Goal: Use online tool/utility: Utilize a website feature to perform a specific function

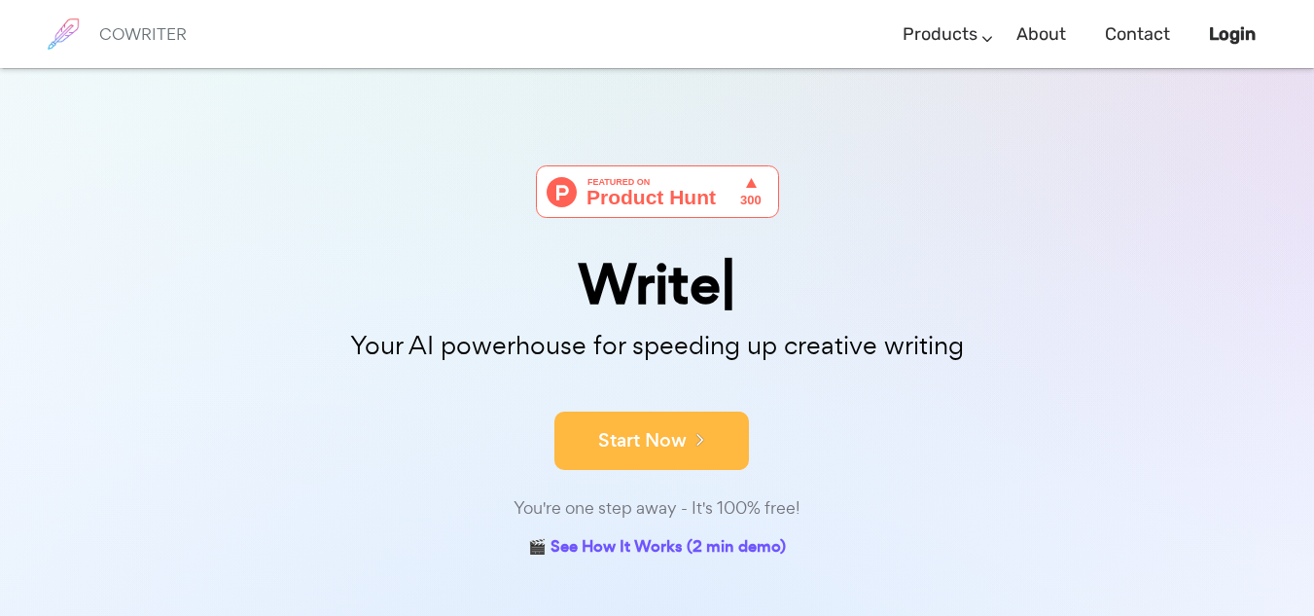
click at [683, 444] on button "Start Now" at bounding box center [651, 440] width 194 height 58
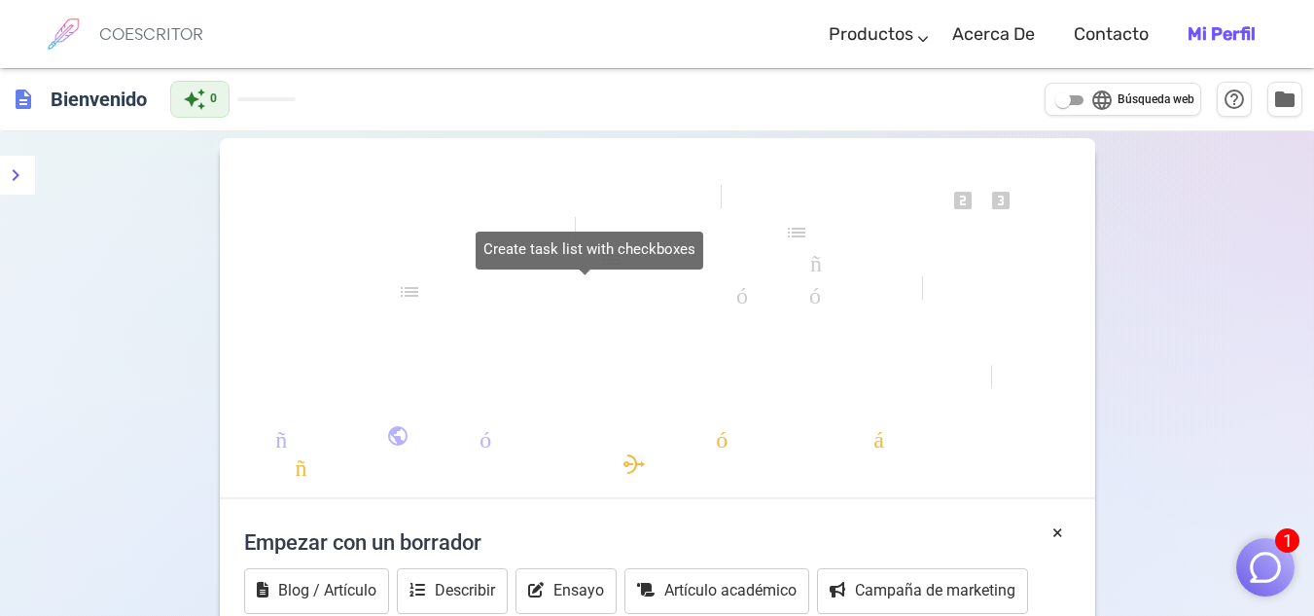
click at [458, 291] on font "lista de verificación" at bounding box center [584, 291] width 373 height 23
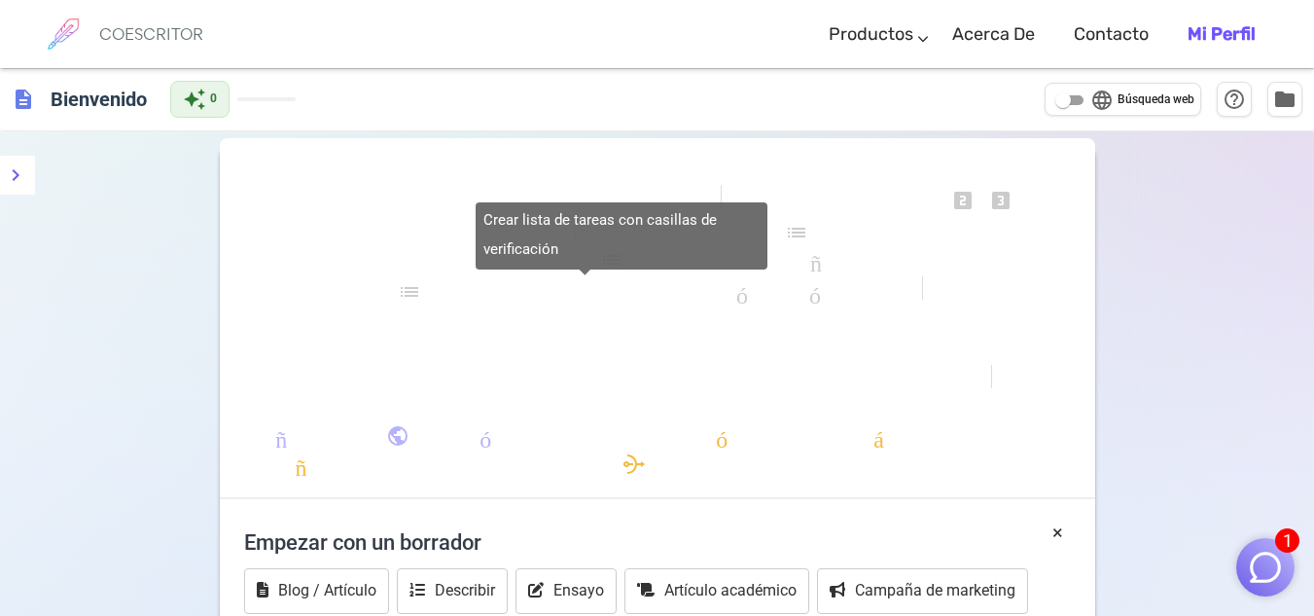
click at [405, 285] on font "lista de verificación" at bounding box center [584, 291] width 373 height 23
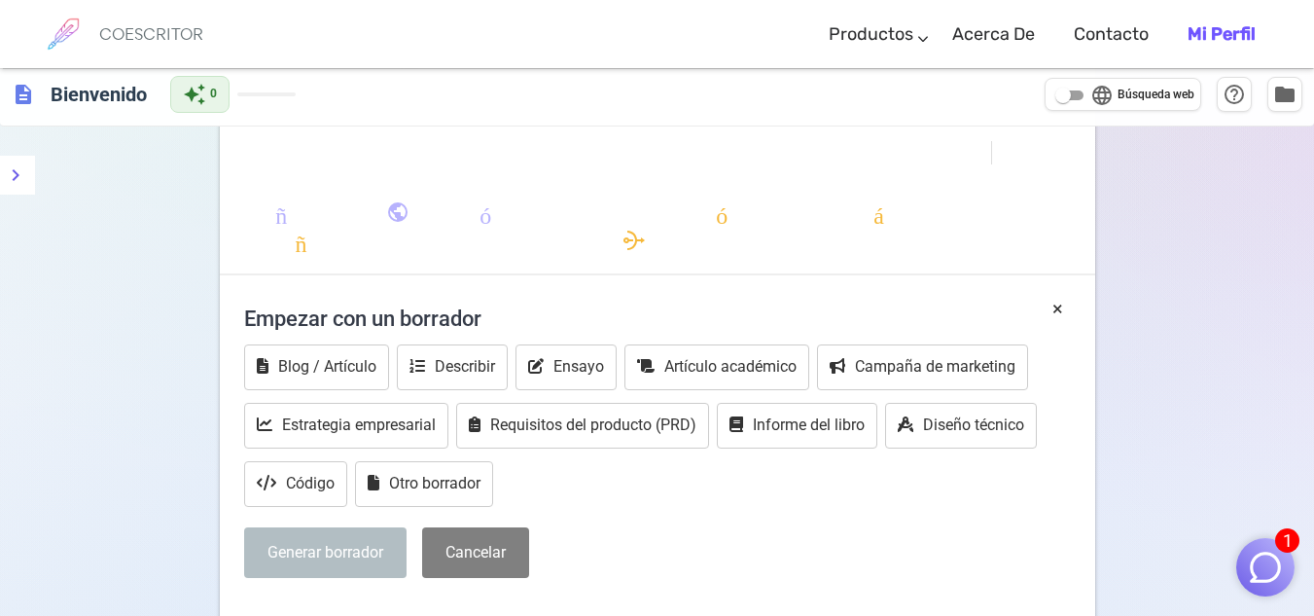
scroll to position [225, 0]
click at [492, 365] on font "Describir" at bounding box center [465, 365] width 60 height 18
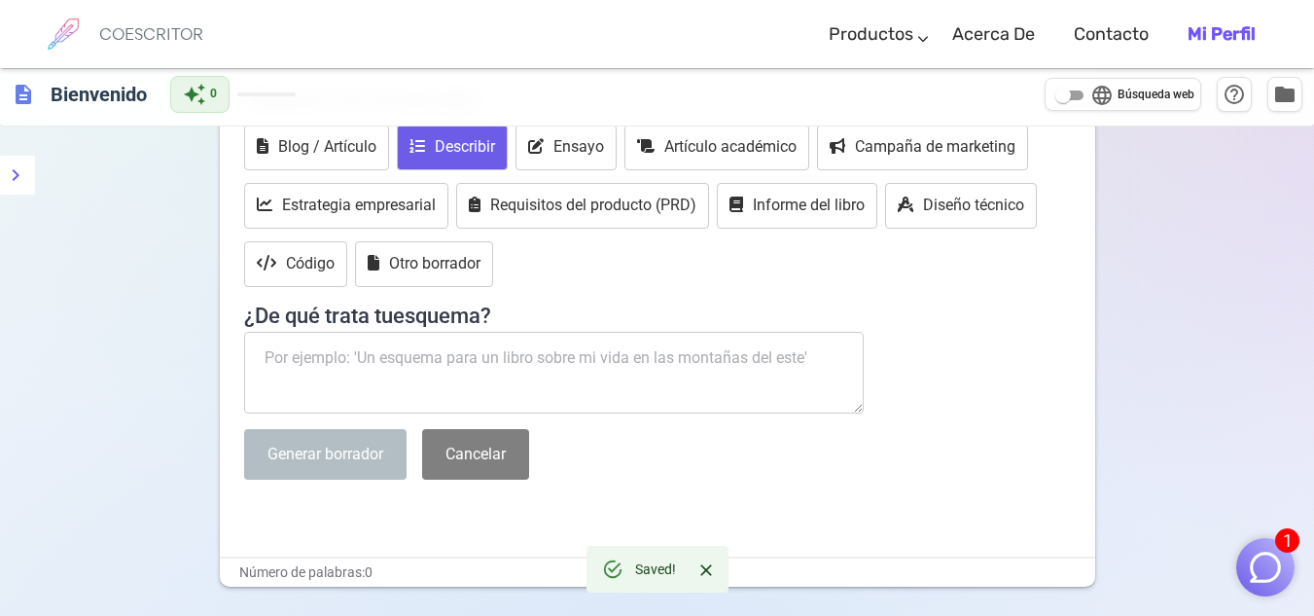
scroll to position [444, 0]
click at [424, 376] on textarea at bounding box center [554, 372] width 620 height 82
paste textarea "necesito un guion de maximo dos minutos para el gobernador de cundinamarca pero…"
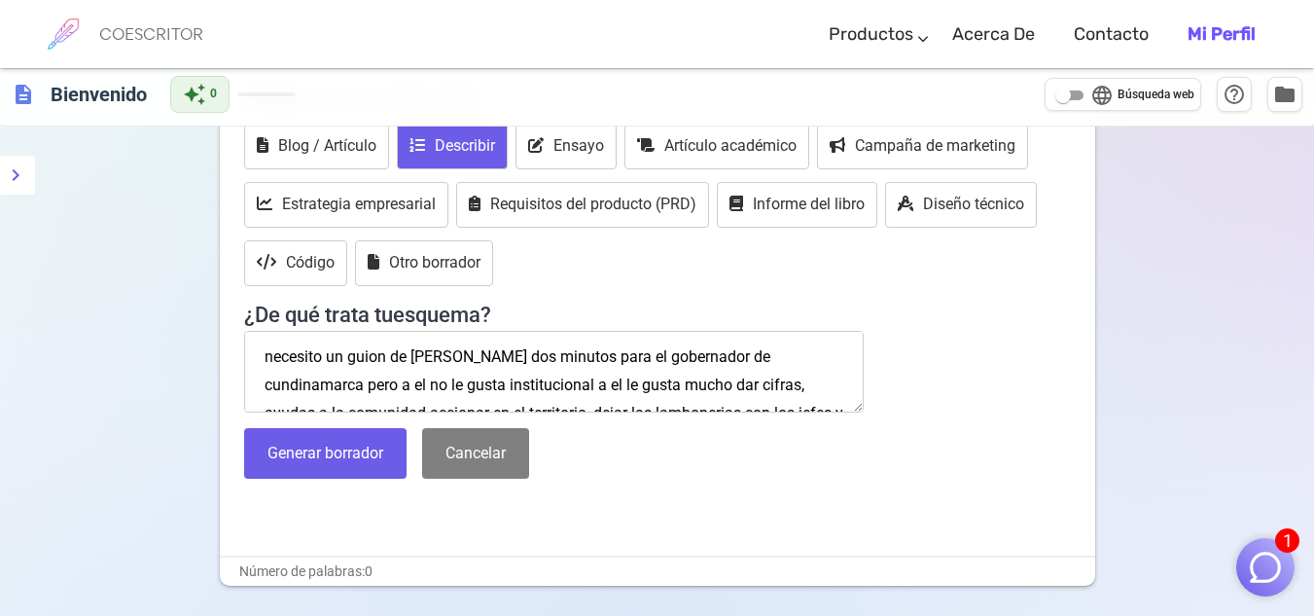
scroll to position [67, 0]
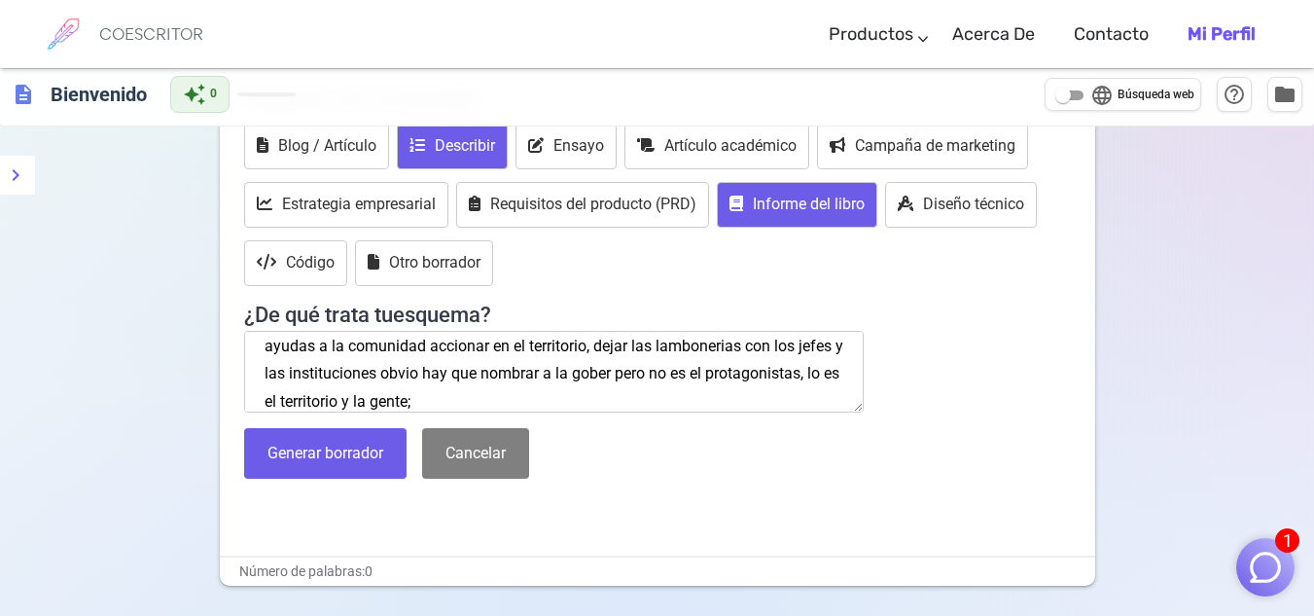
paste textarea "necesito que saques lo super clave de cada texto, que esta enriquecido con toda…"
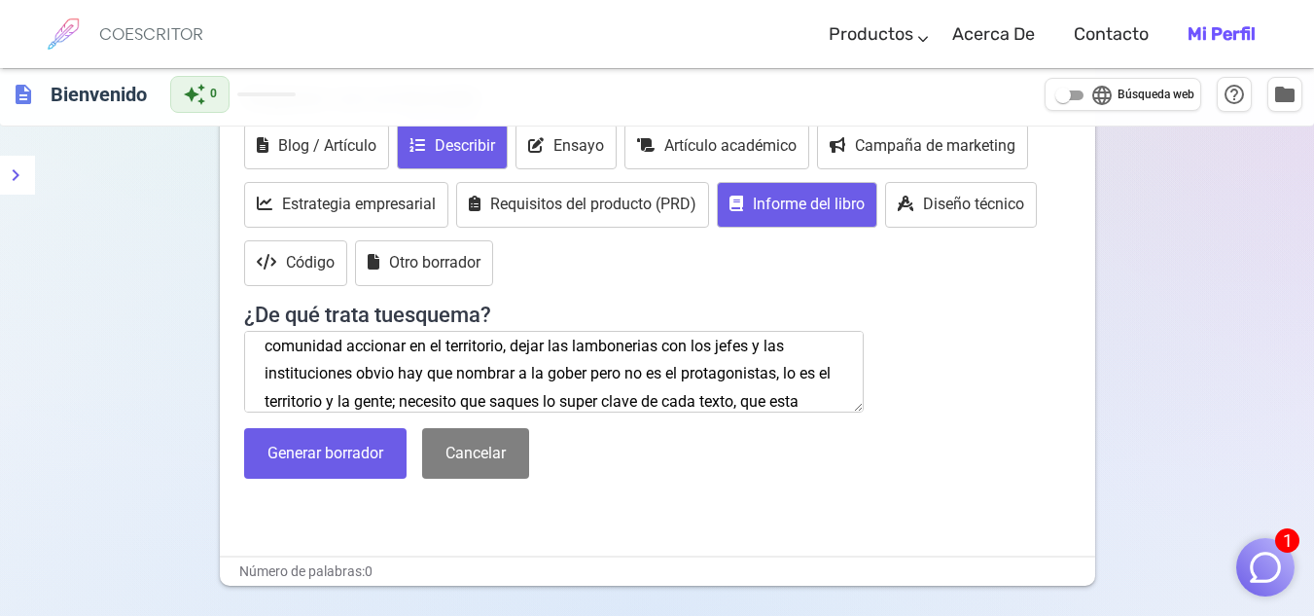
scroll to position [151, 0]
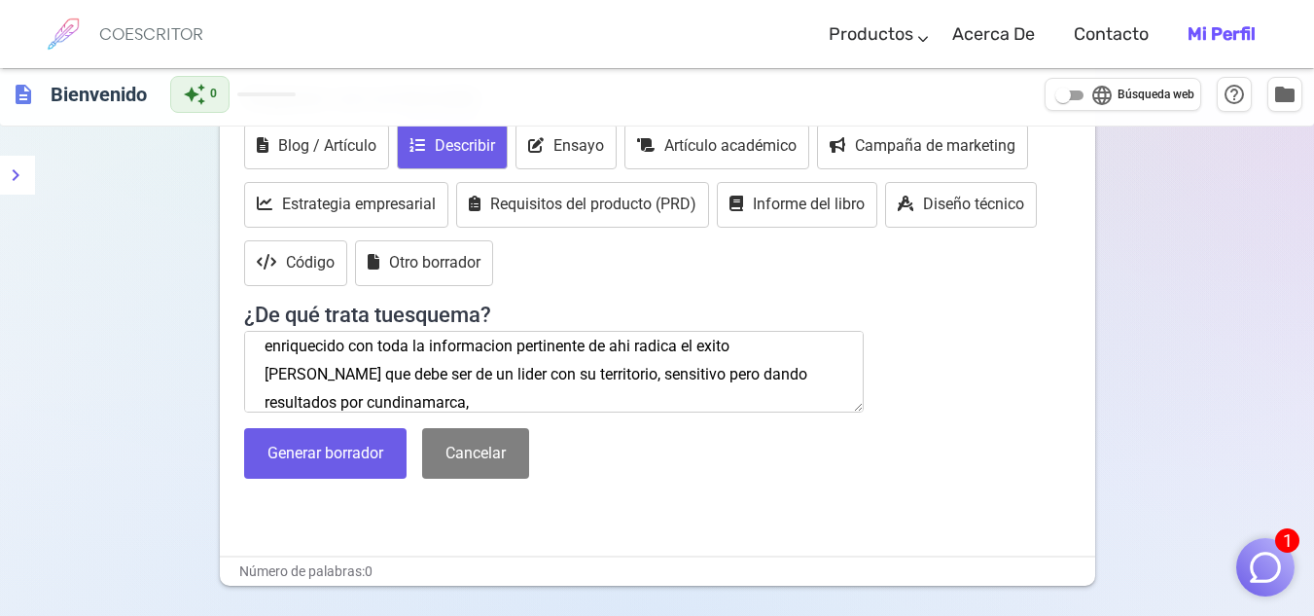
paste textarea "el guion debe ser pegado a la info de los documentos nada de inventarse cosas p…"
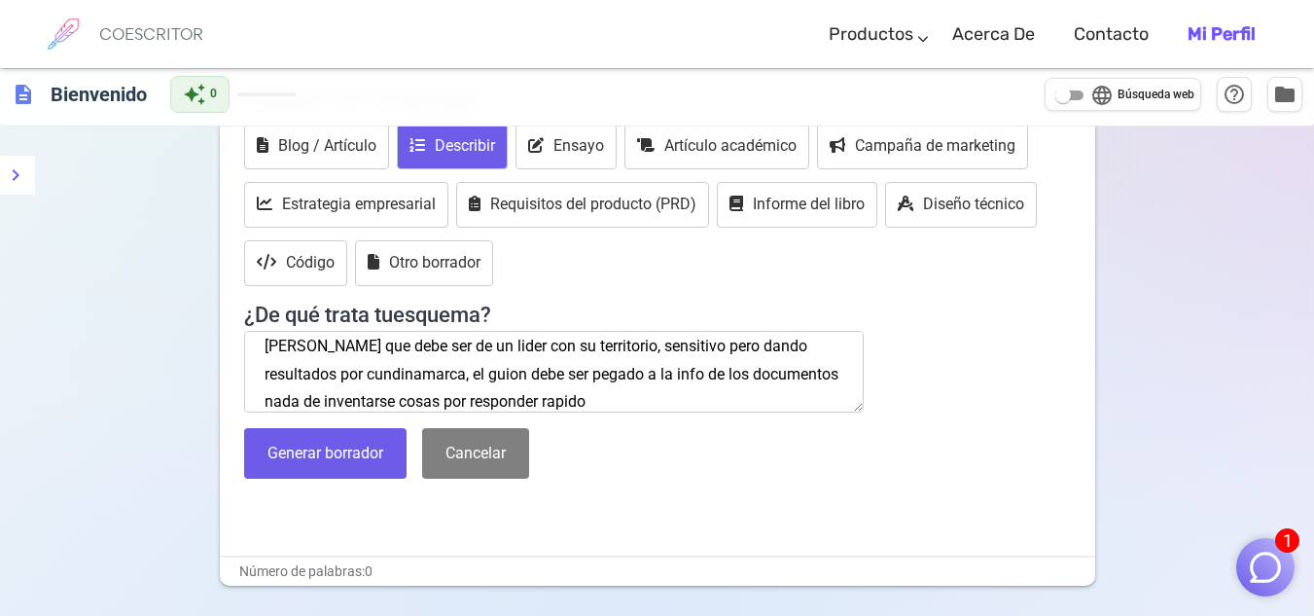
type textarea "necesito un guion de maximo dos minutos para el gobernador de cundinamarca pero…"
click at [372, 468] on button "Generar borrador" at bounding box center [325, 454] width 162 height 52
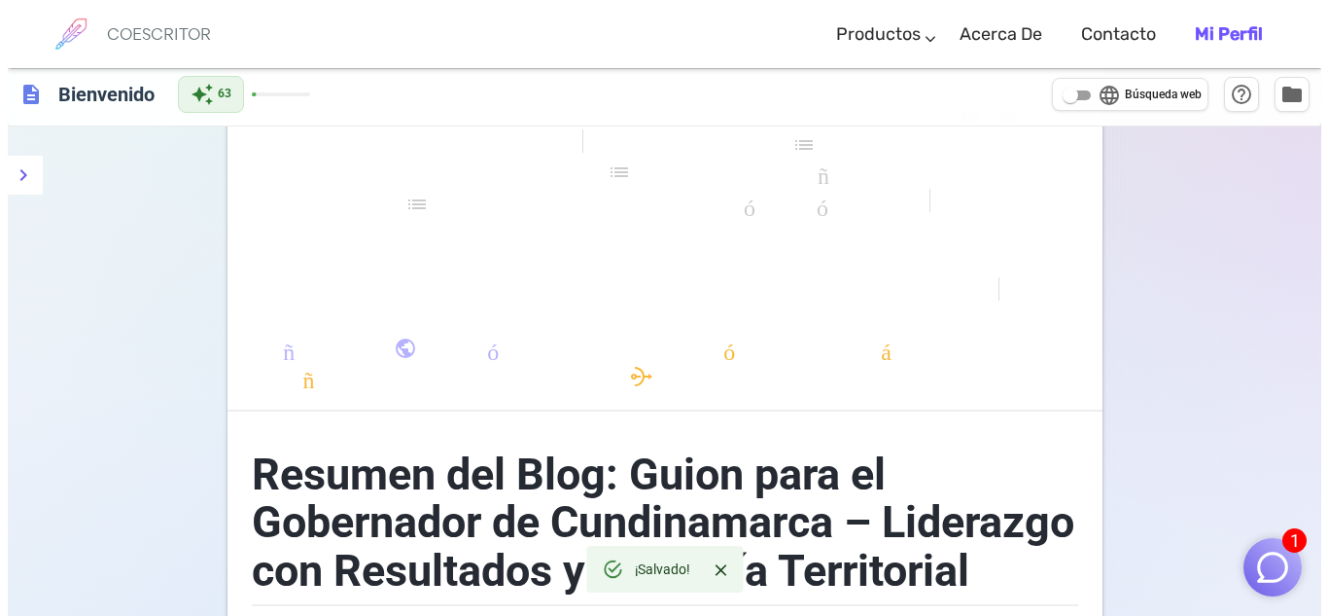
scroll to position [0, 0]
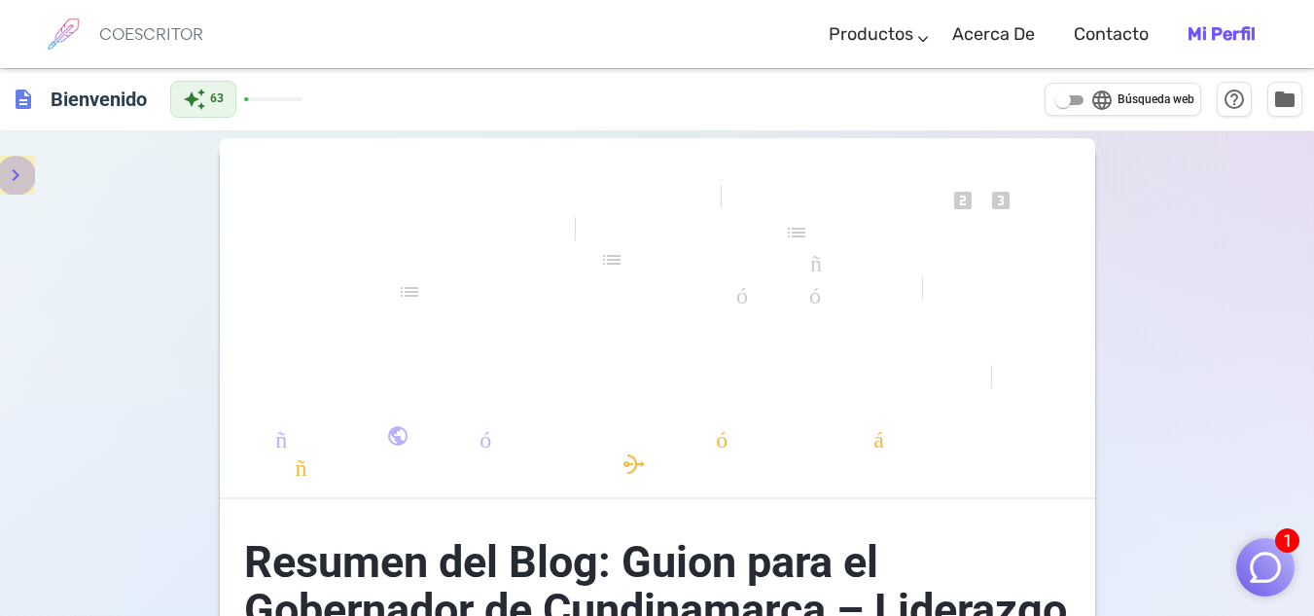
click at [0, 182] on button "menú" at bounding box center [15, 175] width 39 height 39
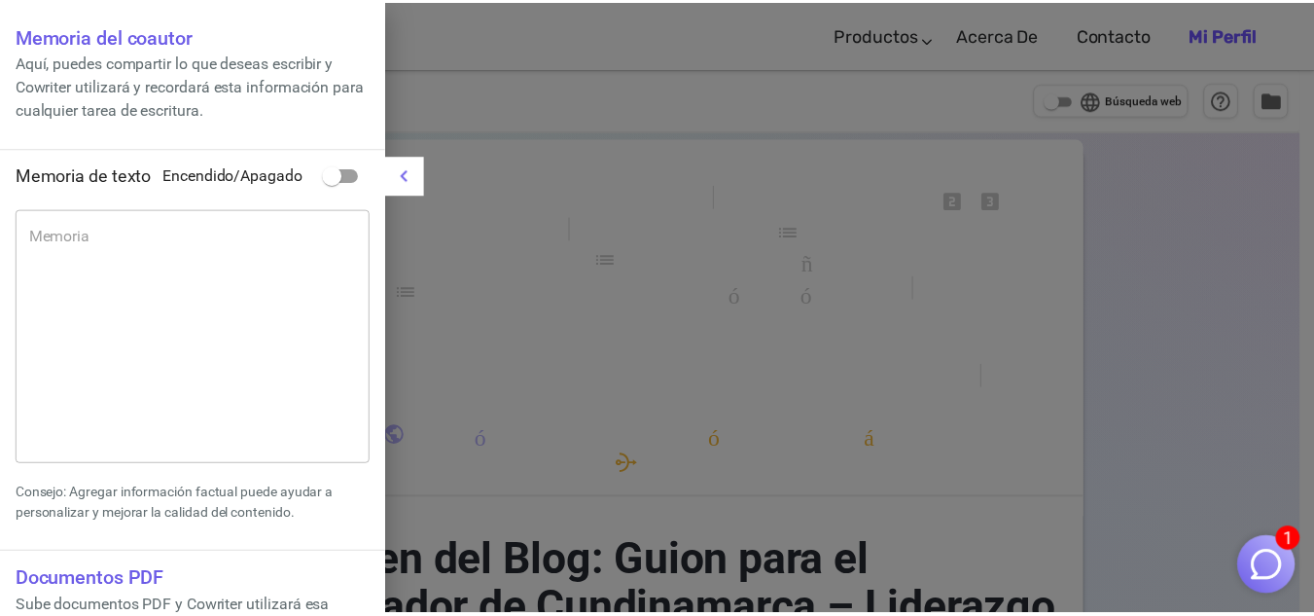
scroll to position [116, 0]
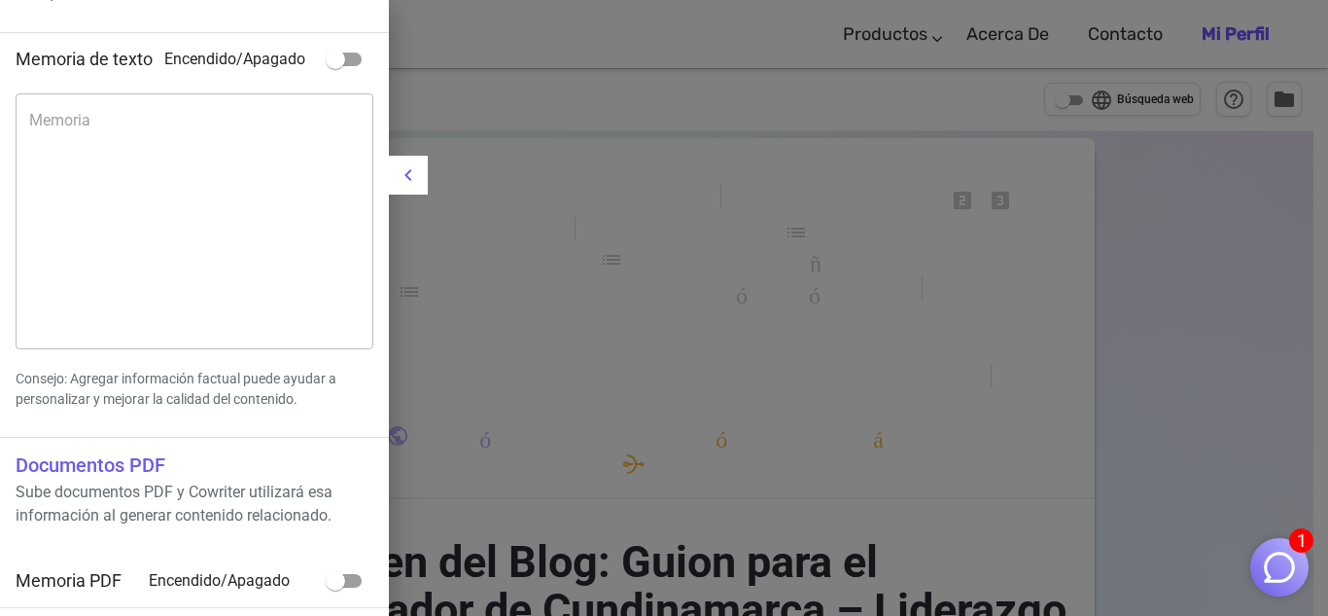
click at [127, 466] on font "Documentos PDF" at bounding box center [91, 464] width 150 height 23
click at [109, 467] on font "Documentos PDF" at bounding box center [91, 464] width 150 height 23
click at [506, 406] on div at bounding box center [664, 308] width 1328 height 616
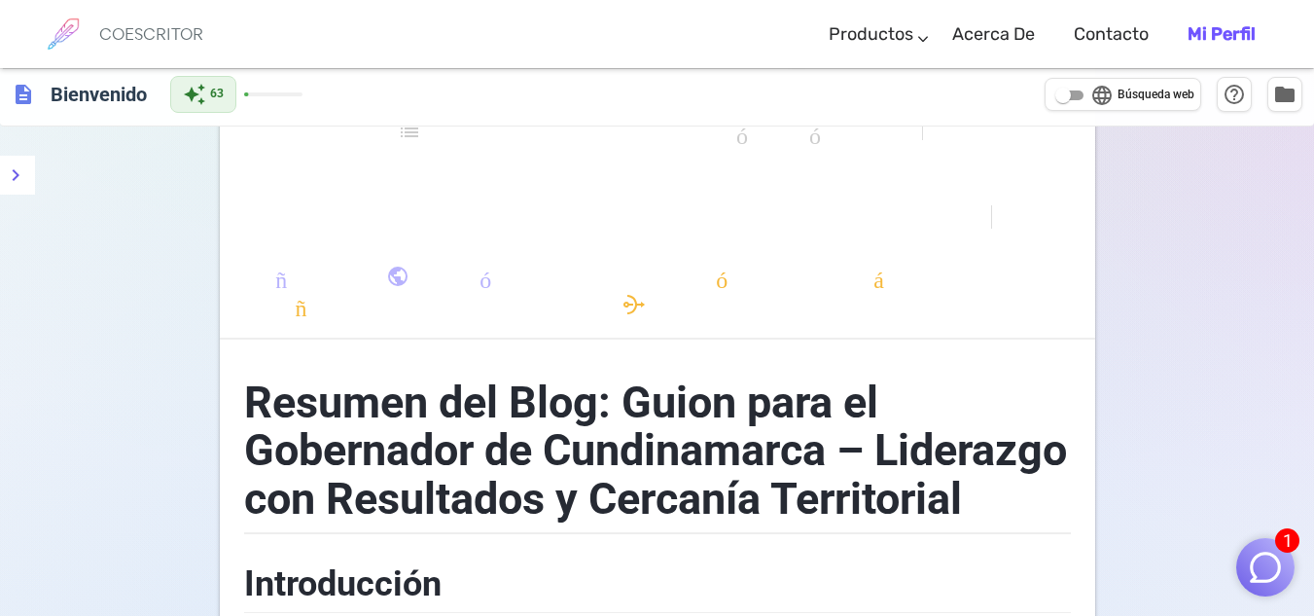
scroll to position [0, 0]
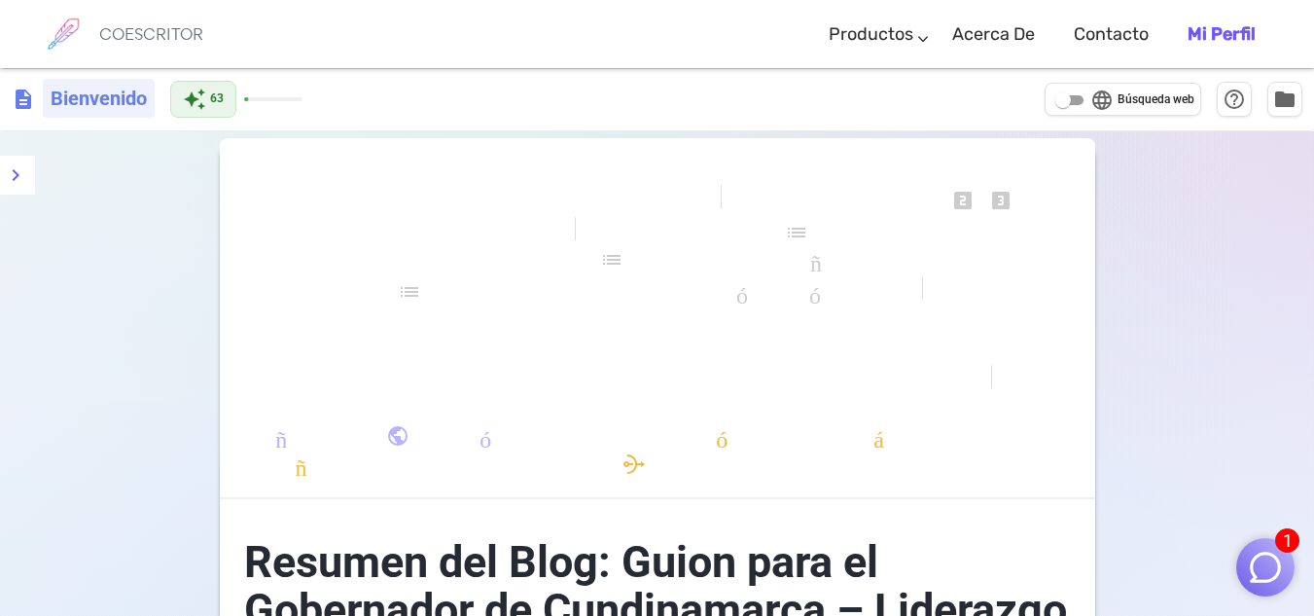
click at [107, 102] on font "Bienvenido" at bounding box center [99, 98] width 96 height 23
click at [28, 100] on span "description" at bounding box center [23, 99] width 23 height 23
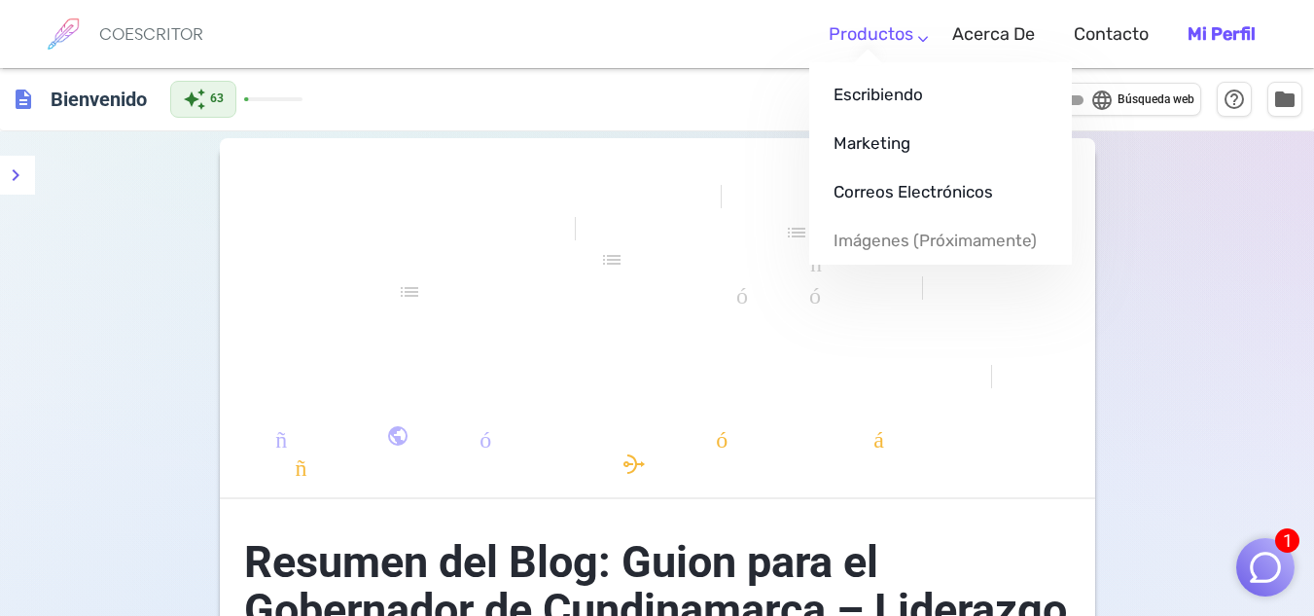
click at [865, 62] on ul "Escribiendo Marketing Correos electrónicos Imágenes (próximamente)" at bounding box center [940, 163] width 263 height 202
click at [869, 89] on font "Escribiendo" at bounding box center [882, 94] width 89 height 19
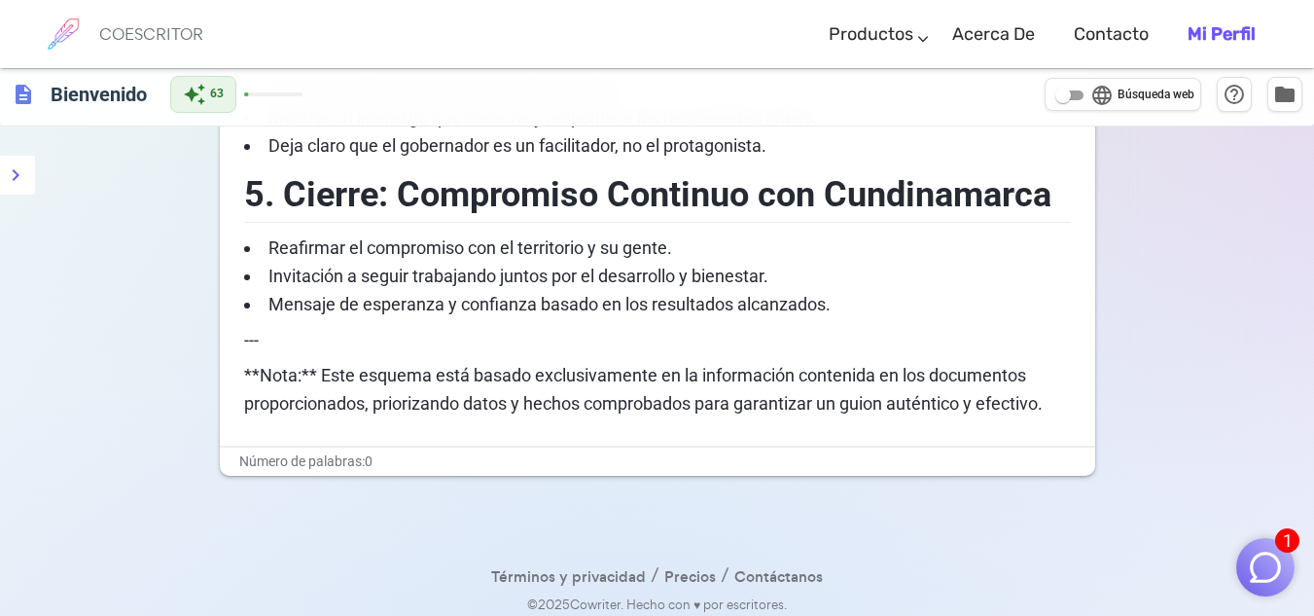
scroll to position [1444, 0]
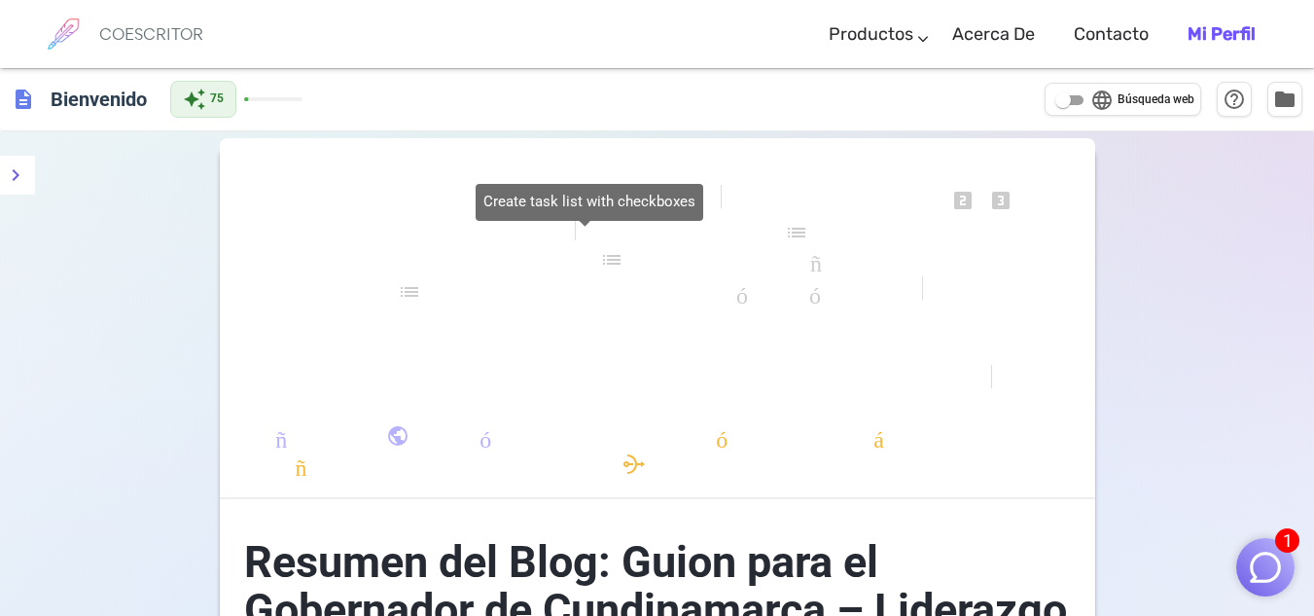
click at [644, 293] on font "lista de verificación" at bounding box center [584, 291] width 373 height 23
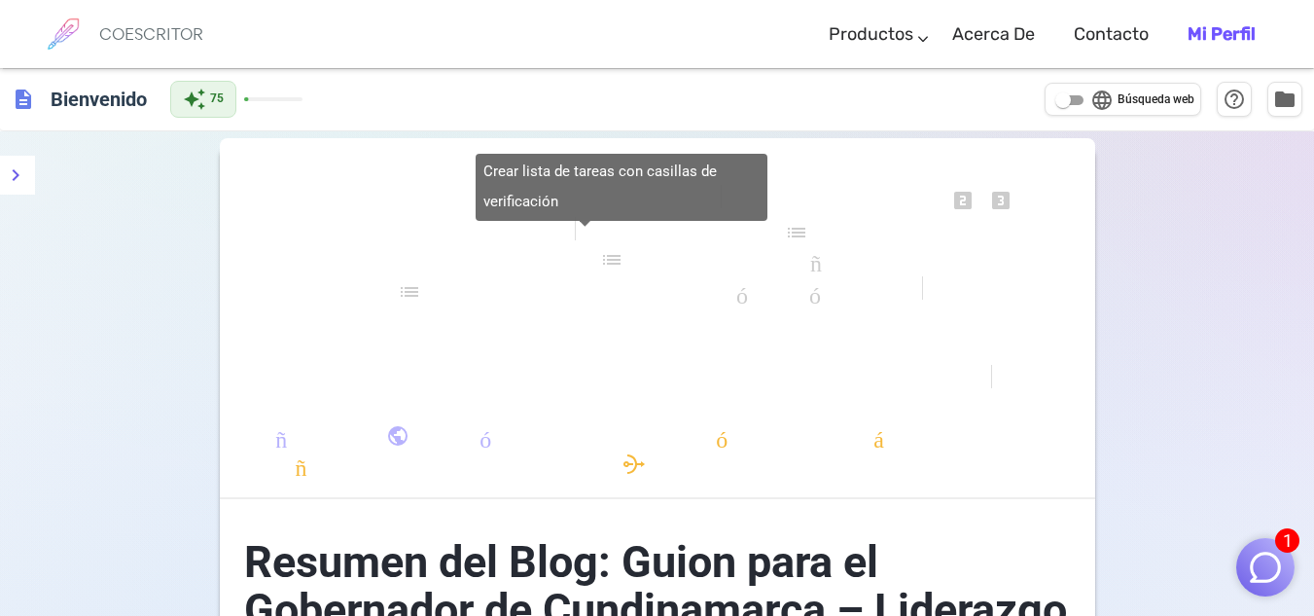
click at [408, 298] on font "lista de verificación" at bounding box center [584, 291] width 373 height 23
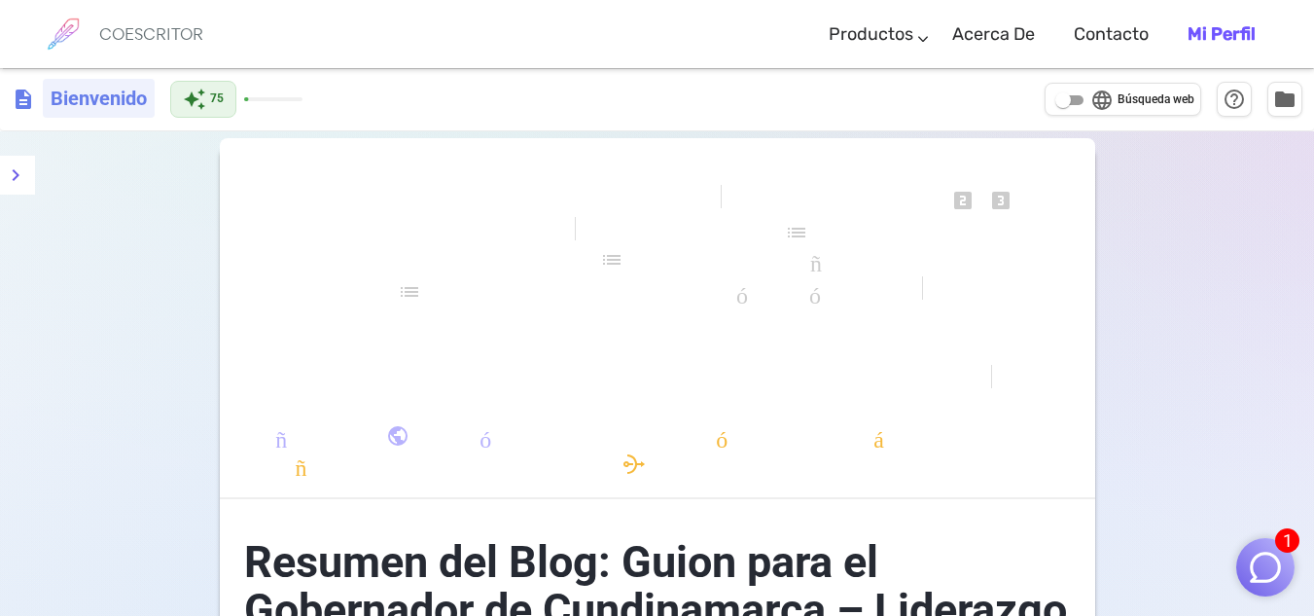
click at [92, 114] on h6 "Bienvenido" at bounding box center [99, 98] width 112 height 39
click at [119, 40] on font "COESCRITOR" at bounding box center [151, 33] width 104 height 21
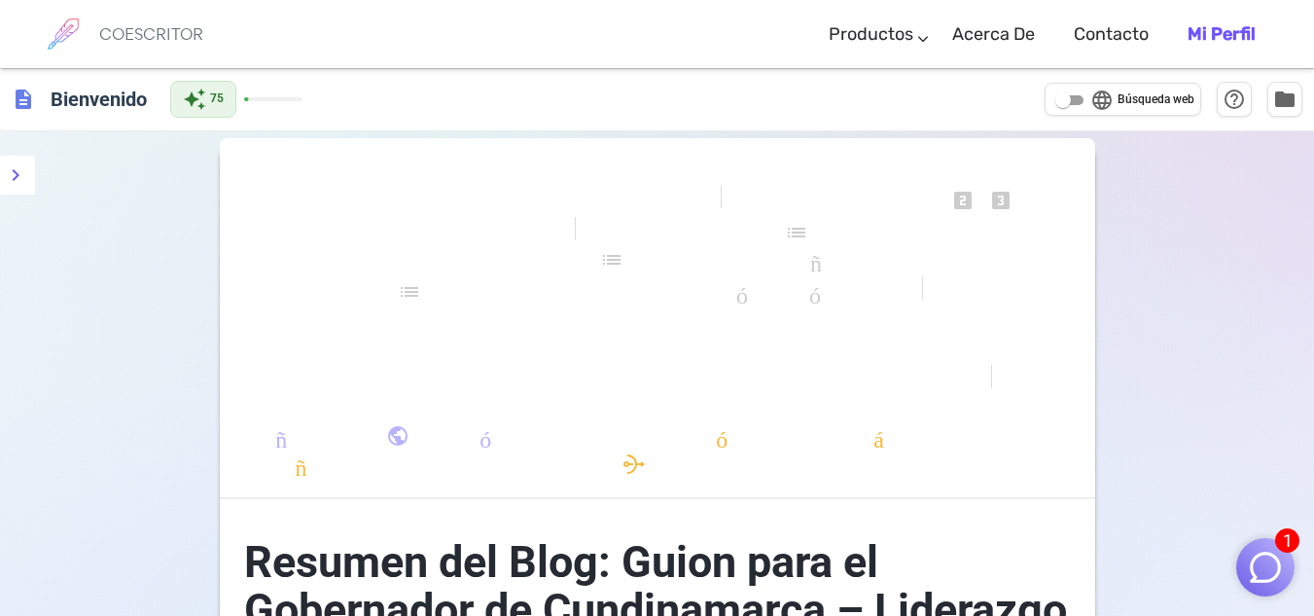
click at [70, 29] on img at bounding box center [63, 34] width 49 height 49
click at [24, 106] on span "description" at bounding box center [23, 99] width 23 height 23
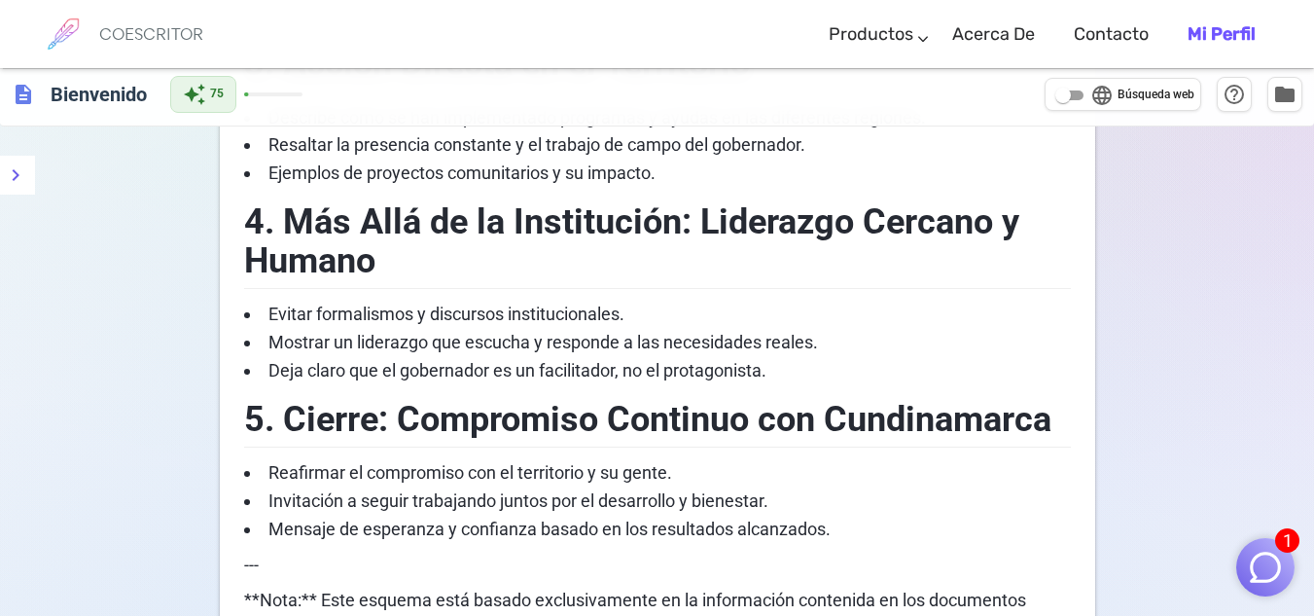
scroll to position [1444, 0]
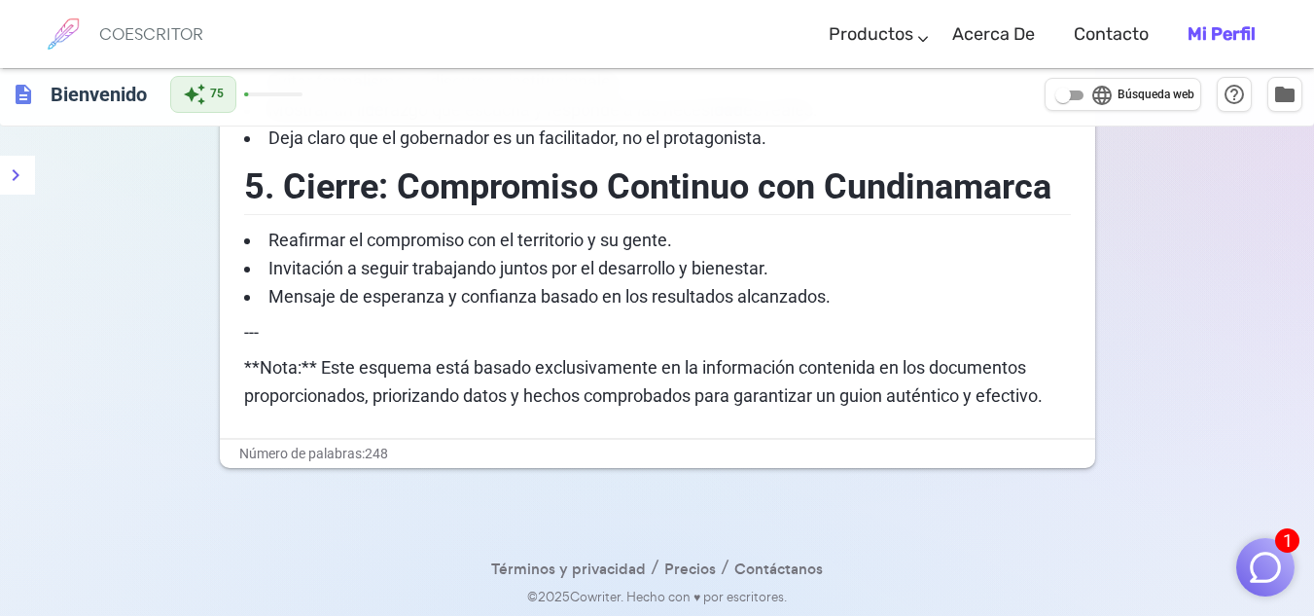
click at [1256, 565] on img "button" at bounding box center [1265, 566] width 37 height 37
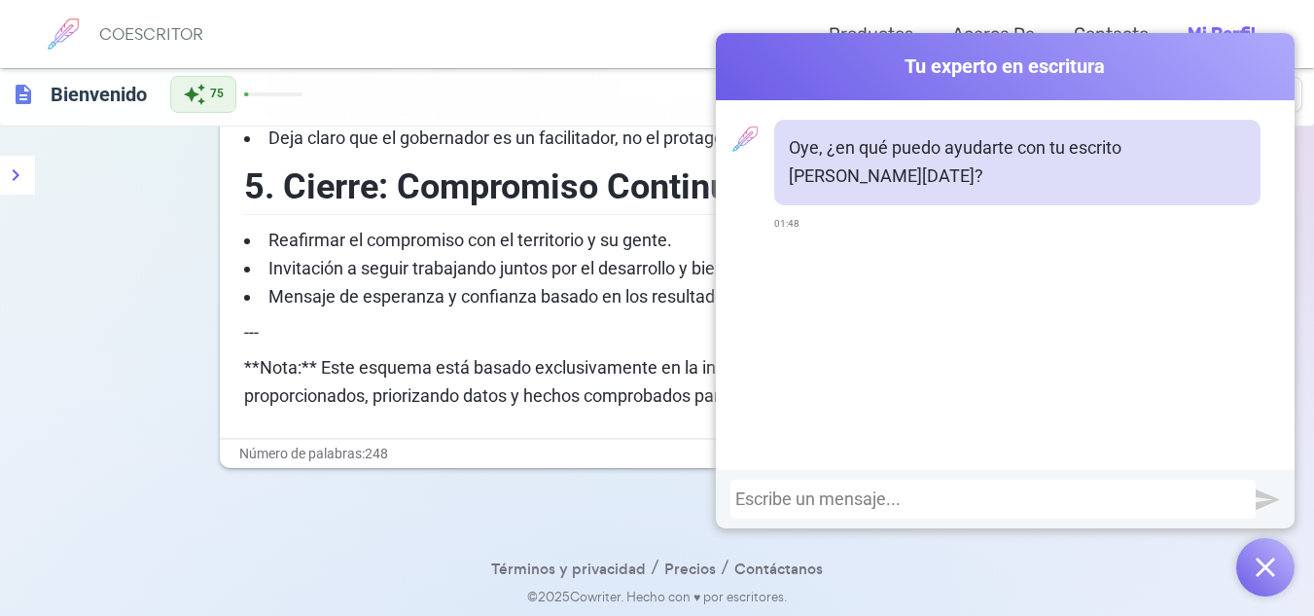
click at [969, 491] on div at bounding box center [992, 498] width 515 height 19
click at [1210, 515] on div at bounding box center [992, 498] width 525 height 39
click at [959, 199] on div "Oye, ¿en qué puedo ayudarte con tu escrito [PERSON_NAME][DATE]? 01:48" at bounding box center [1017, 179] width 486 height 118
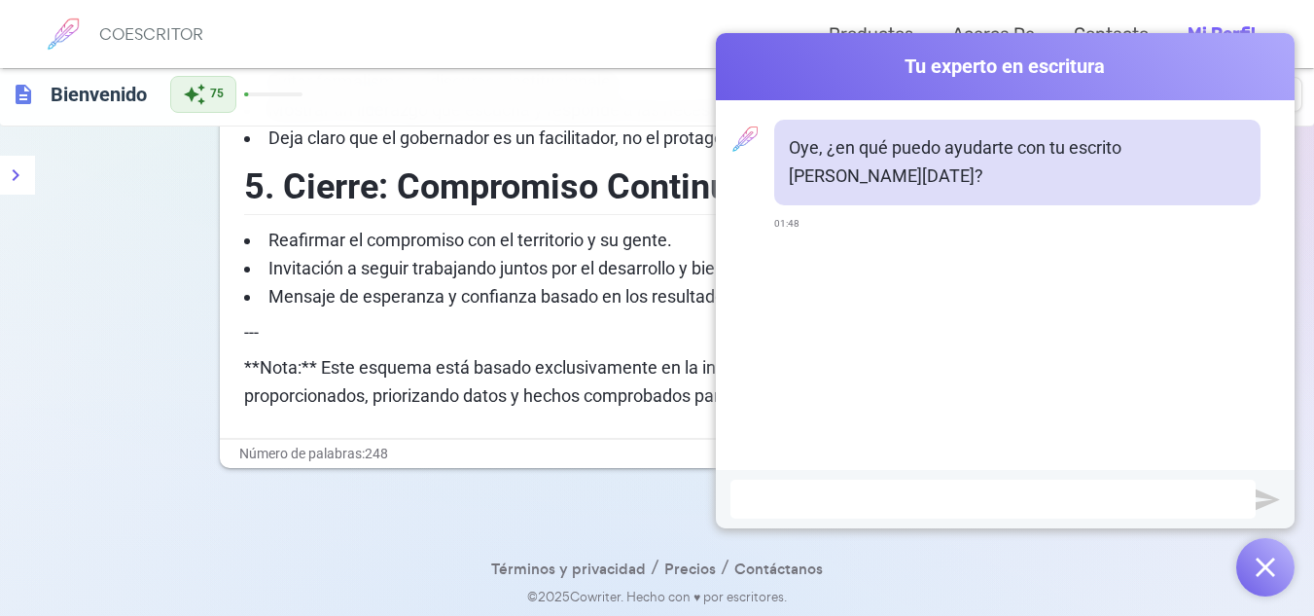
click at [778, 514] on div at bounding box center [992, 498] width 525 height 39
click at [788, 504] on div at bounding box center [992, 498] width 515 height 19
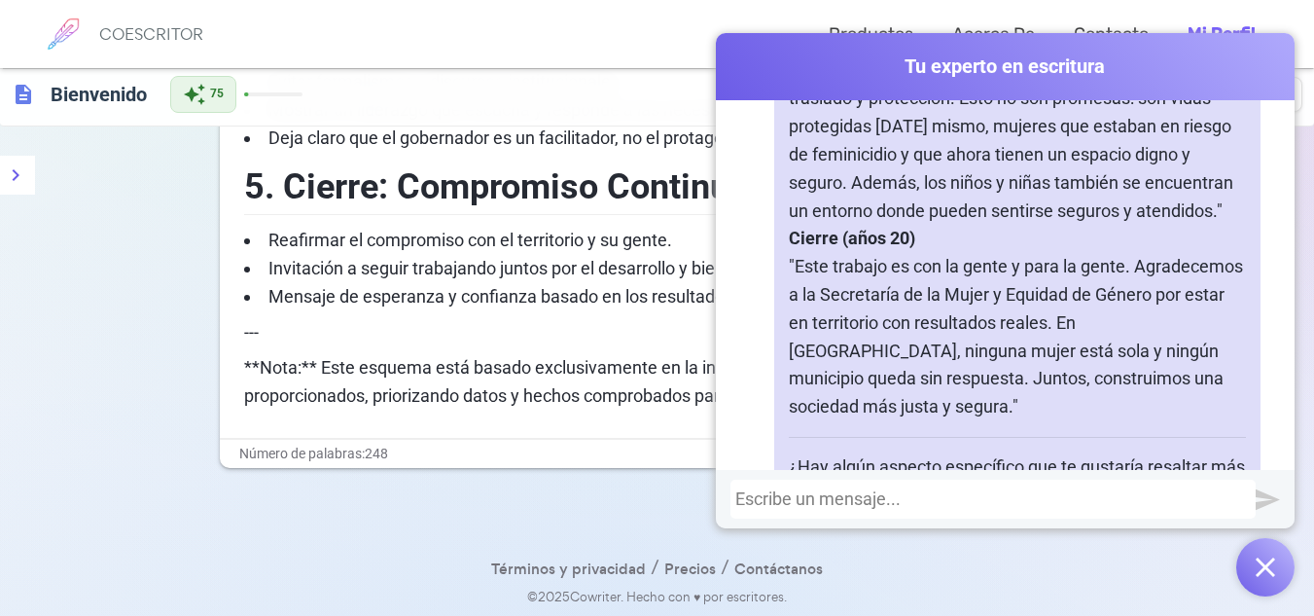
scroll to position [2478, 0]
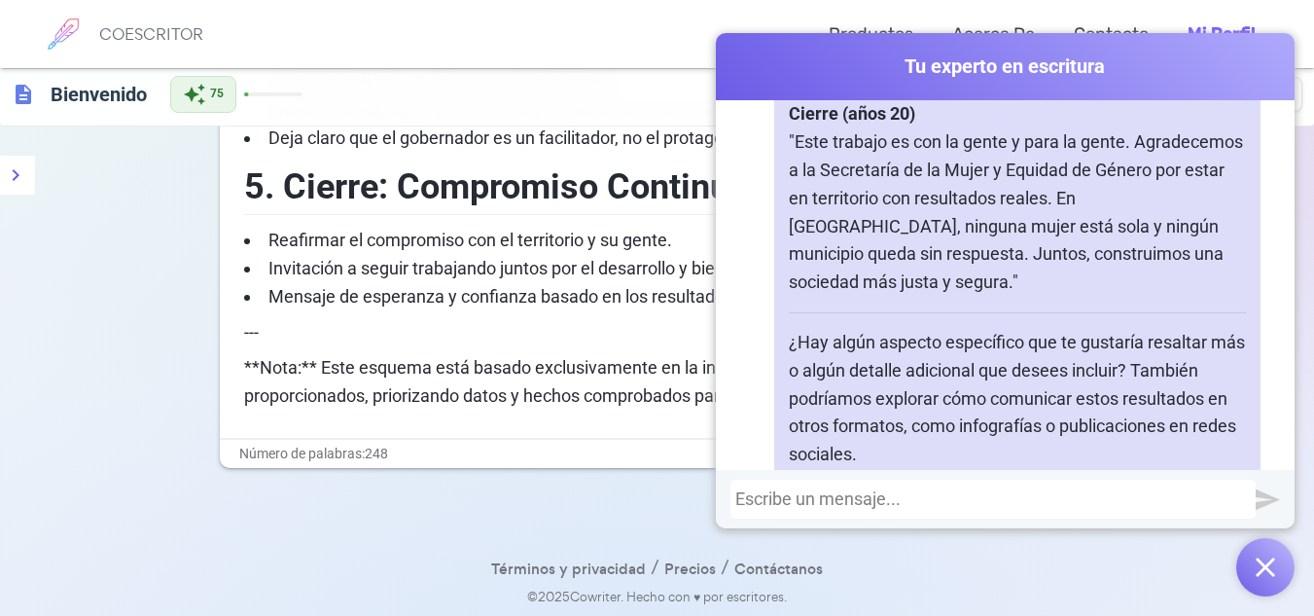
click at [1136, 493] on div at bounding box center [992, 498] width 515 height 19
click at [1241, 507] on div at bounding box center [992, 498] width 525 height 39
click at [936, 500] on div at bounding box center [992, 498] width 515 height 19
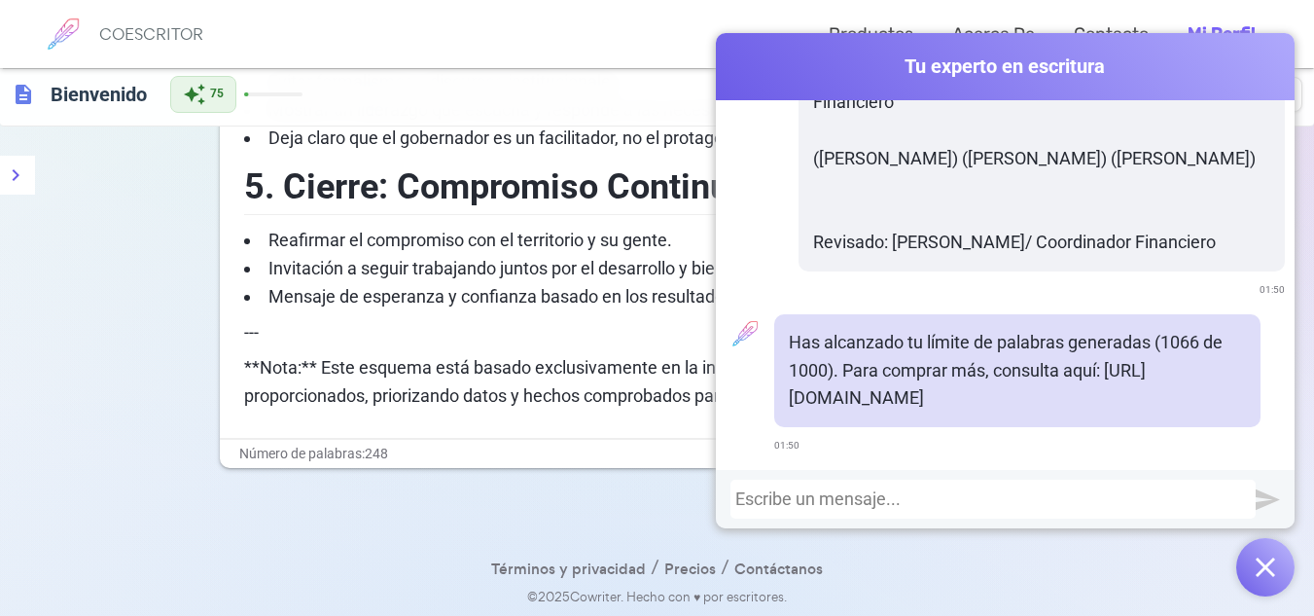
scroll to position [138227, 0]
